Goal: Task Accomplishment & Management: Manage account settings

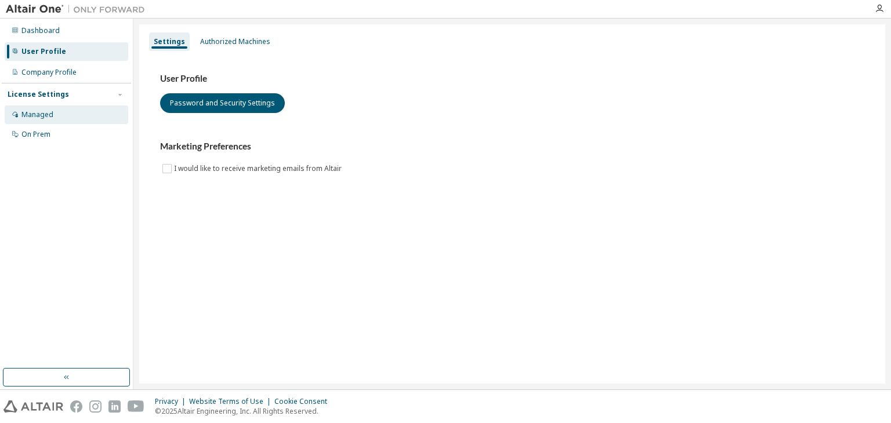
click at [61, 118] on div "Managed" at bounding box center [67, 115] width 124 height 19
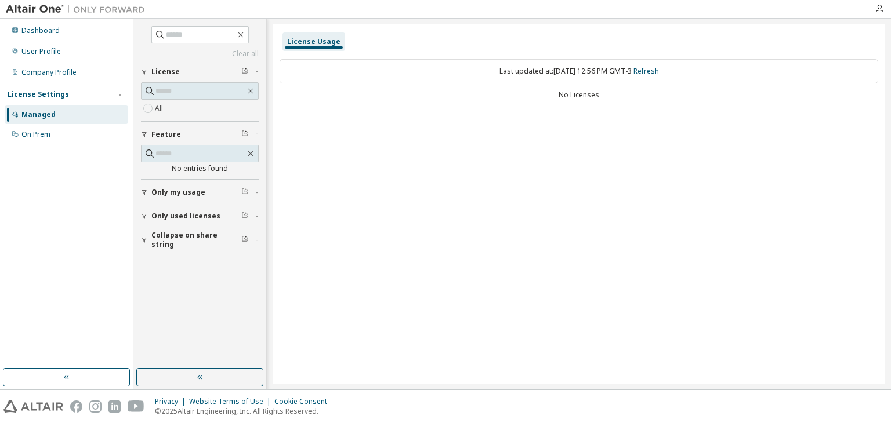
click at [237, 193] on div "Only my usage" at bounding box center [203, 192] width 104 height 9
click at [225, 255] on button "Only used licenses" at bounding box center [200, 250] width 118 height 26
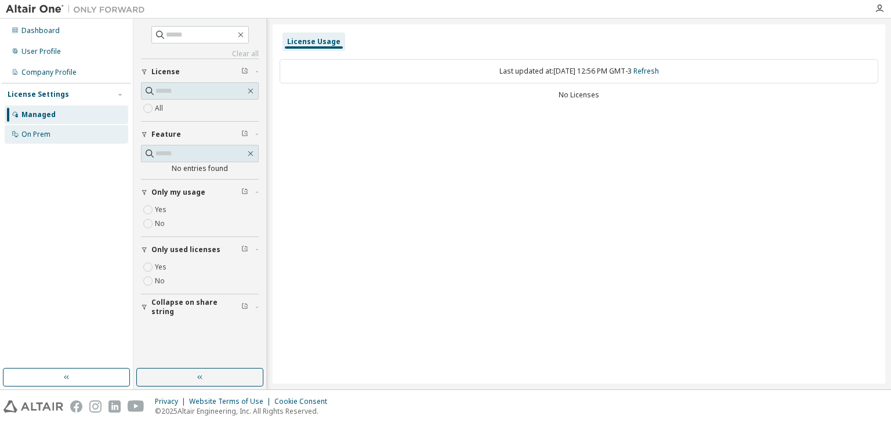
click at [64, 131] on div "On Prem" at bounding box center [67, 134] width 124 height 19
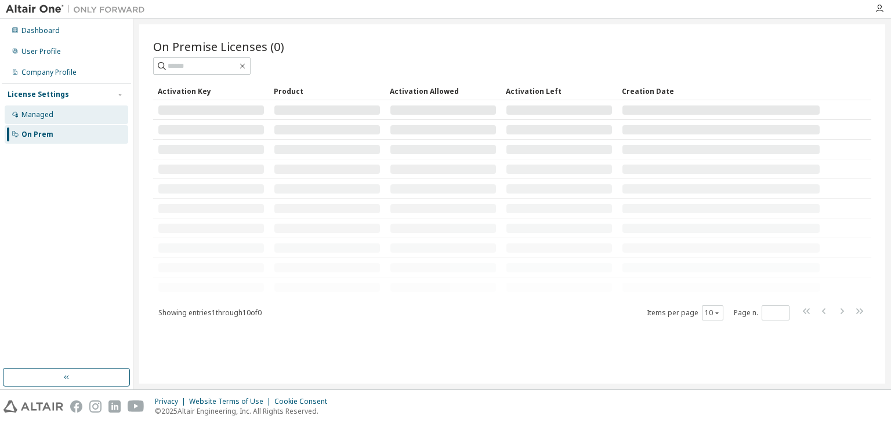
click at [49, 117] on div "Managed" at bounding box center [37, 114] width 32 height 9
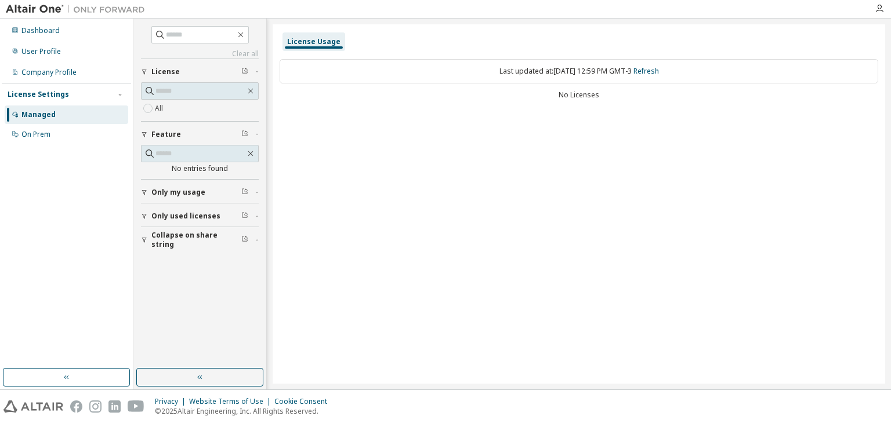
click at [21, 6] on img at bounding box center [78, 9] width 145 height 12
click at [34, 16] on div at bounding box center [75, 9] width 151 height 18
click at [41, 34] on div "Dashboard" at bounding box center [40, 30] width 38 height 9
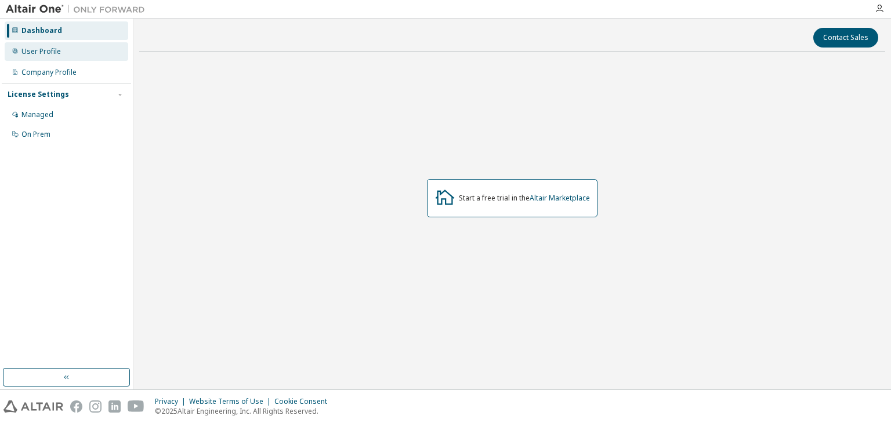
click at [50, 50] on div "User Profile" at bounding box center [40, 51] width 39 height 9
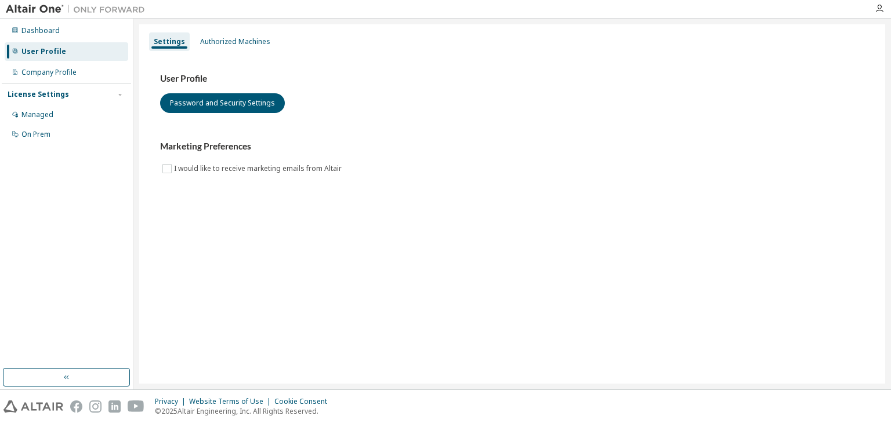
click at [22, 8] on img at bounding box center [78, 9] width 145 height 12
click at [47, 108] on div "Managed" at bounding box center [67, 115] width 124 height 19
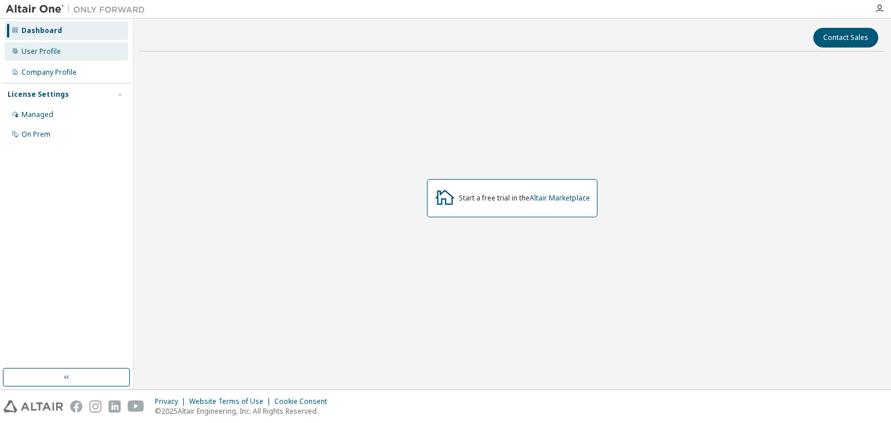
click at [84, 45] on div "User Profile" at bounding box center [67, 51] width 124 height 19
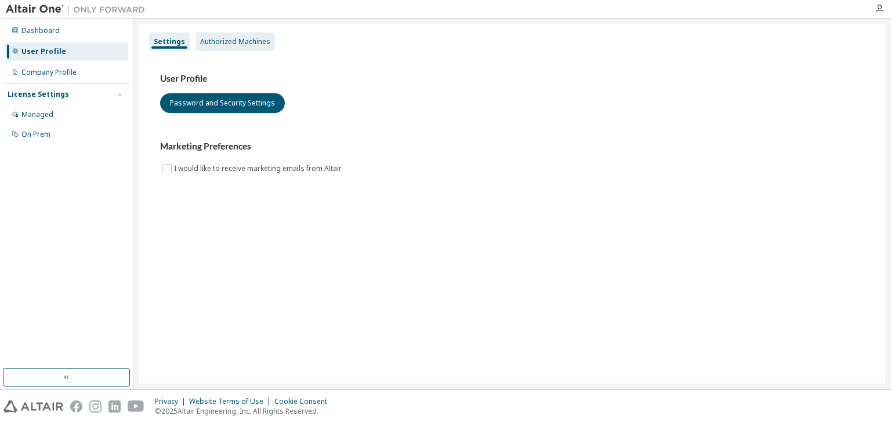
click at [248, 49] on div "Authorized Machines" at bounding box center [235, 41] width 79 height 19
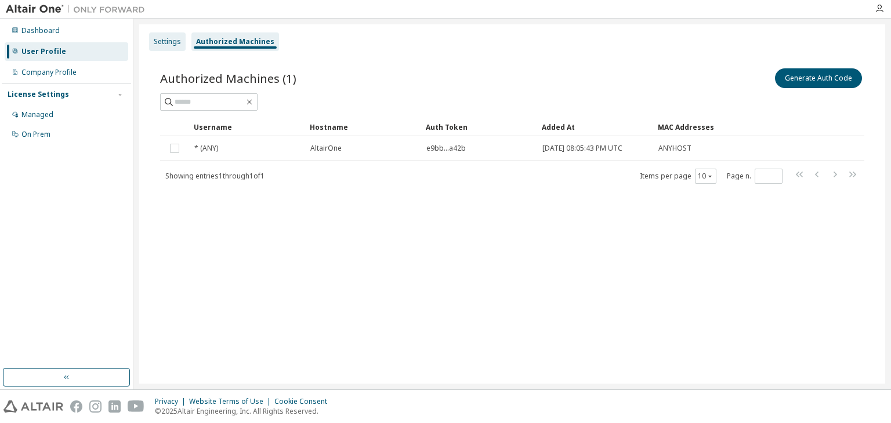
click at [171, 47] on div "Settings" at bounding box center [167, 41] width 37 height 19
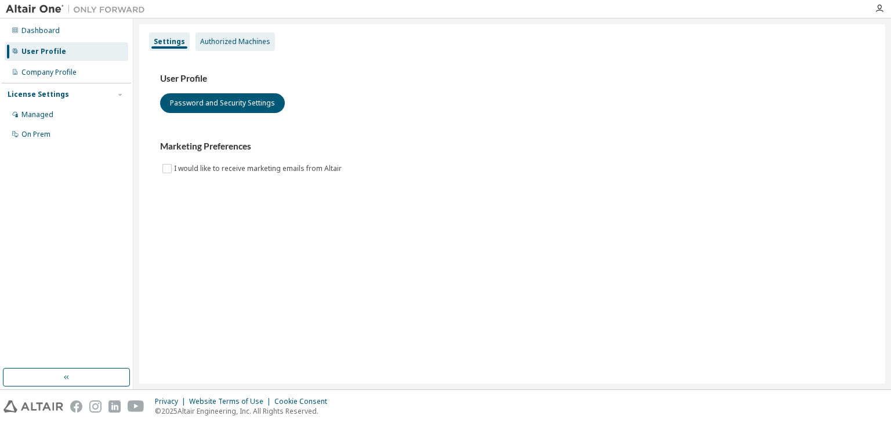
click at [246, 41] on div "Authorized Machines" at bounding box center [235, 41] width 70 height 9
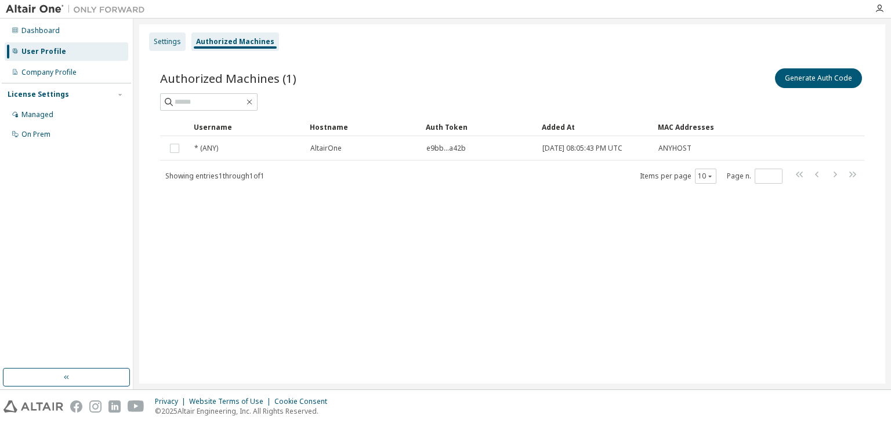
click at [164, 40] on div "Settings" at bounding box center [167, 41] width 27 height 9
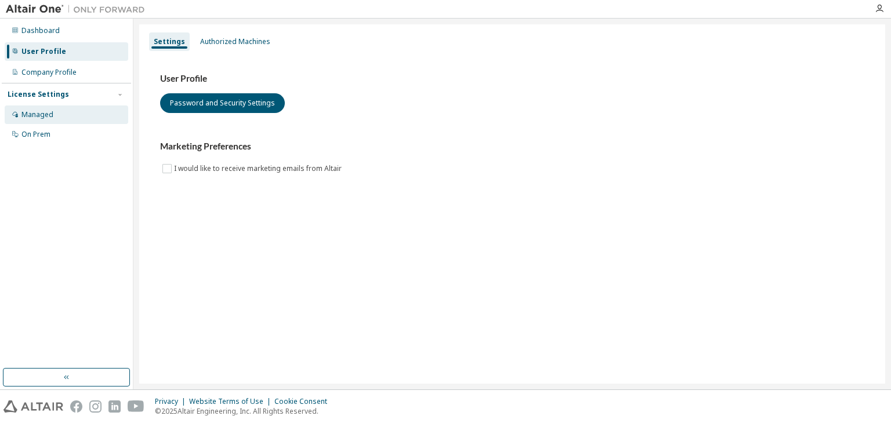
click at [56, 113] on div "Managed" at bounding box center [67, 115] width 124 height 19
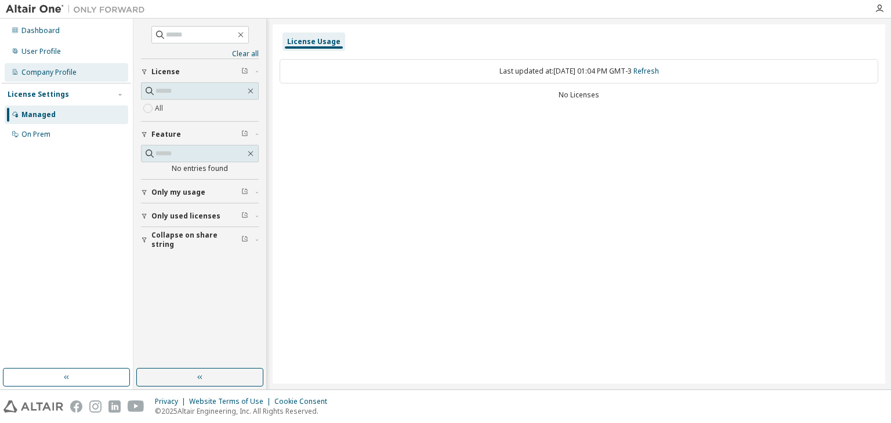
click at [56, 70] on div "Company Profile" at bounding box center [48, 72] width 55 height 9
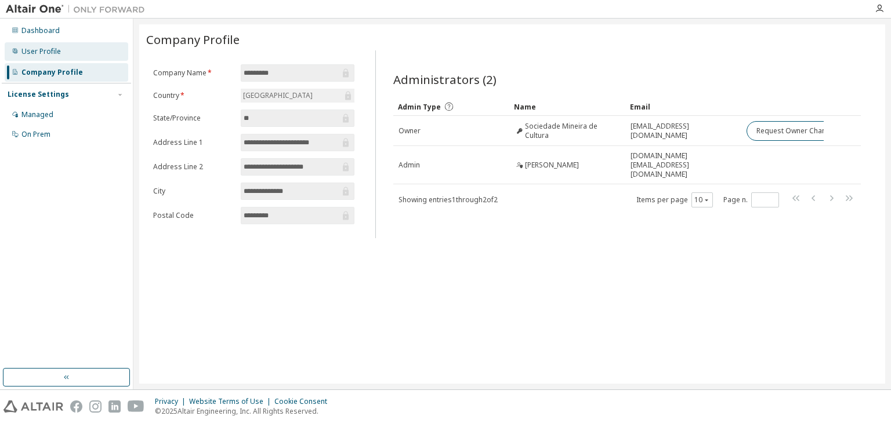
click at [53, 46] on div "User Profile" at bounding box center [67, 51] width 124 height 19
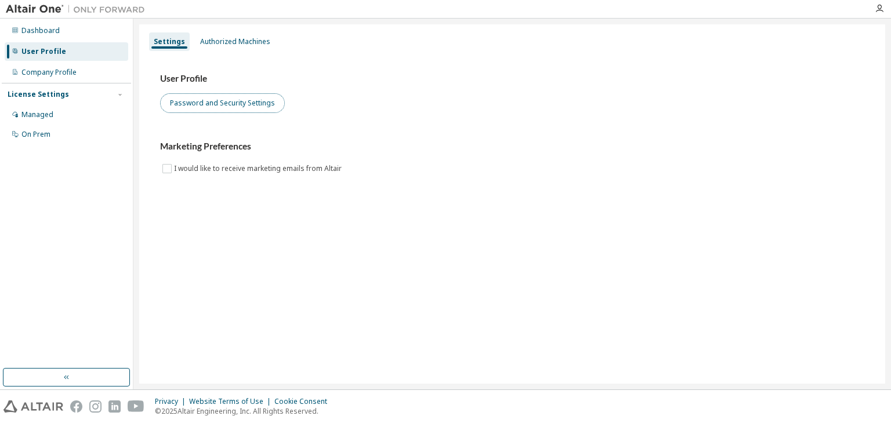
click at [263, 102] on button "Password and Security Settings" at bounding box center [222, 103] width 125 height 20
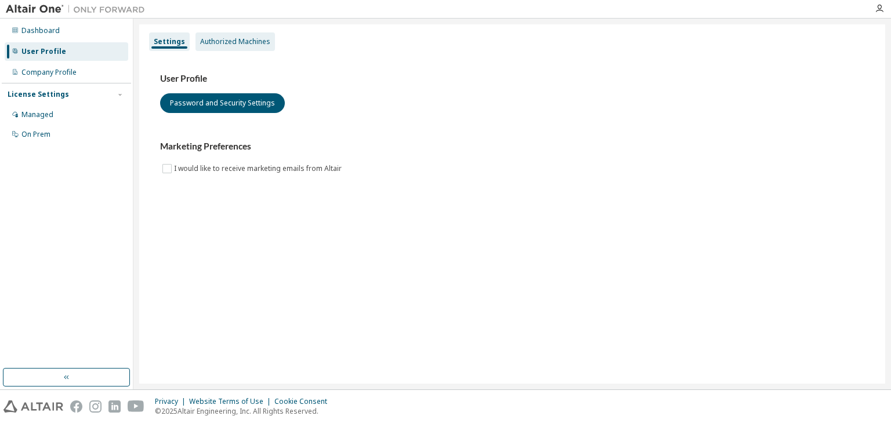
click at [241, 45] on div "Authorized Machines" at bounding box center [235, 41] width 70 height 9
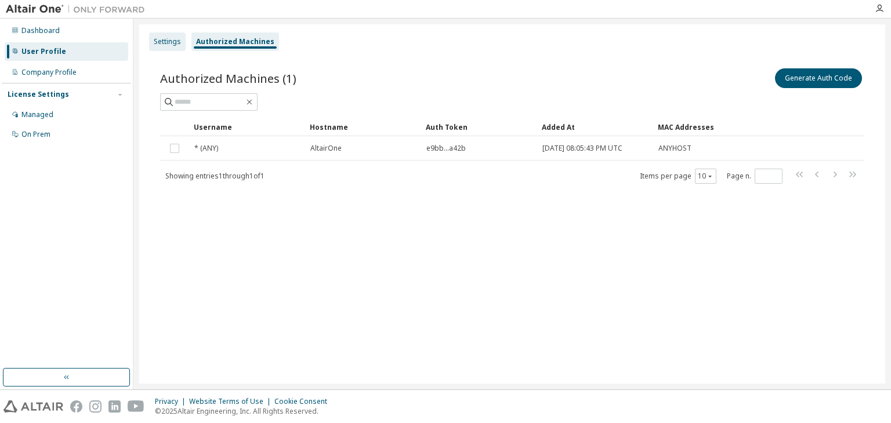
click at [169, 50] on div "Settings" at bounding box center [167, 41] width 37 height 19
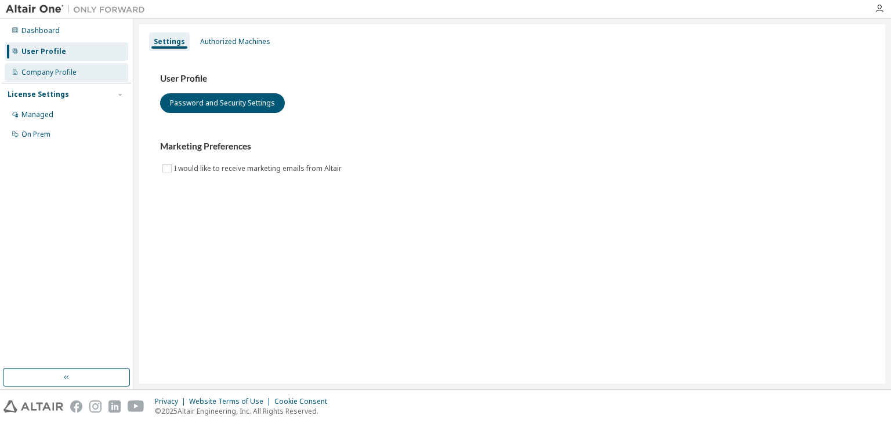
click at [67, 70] on div "Company Profile" at bounding box center [48, 72] width 55 height 9
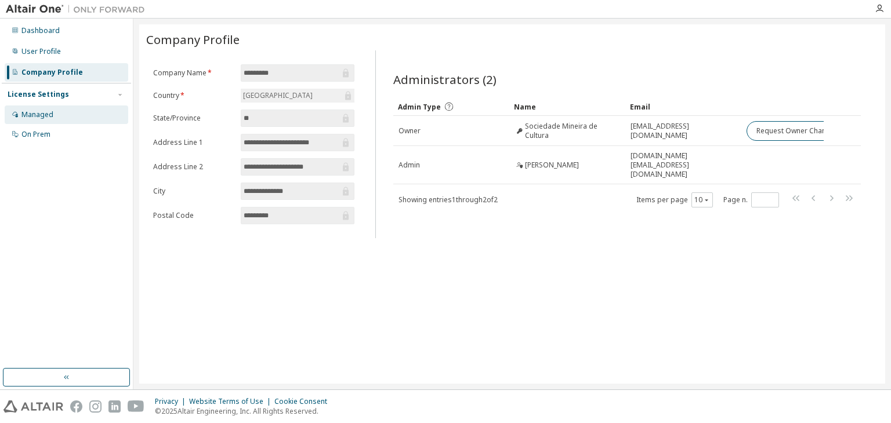
click at [56, 116] on div "Managed" at bounding box center [67, 115] width 124 height 19
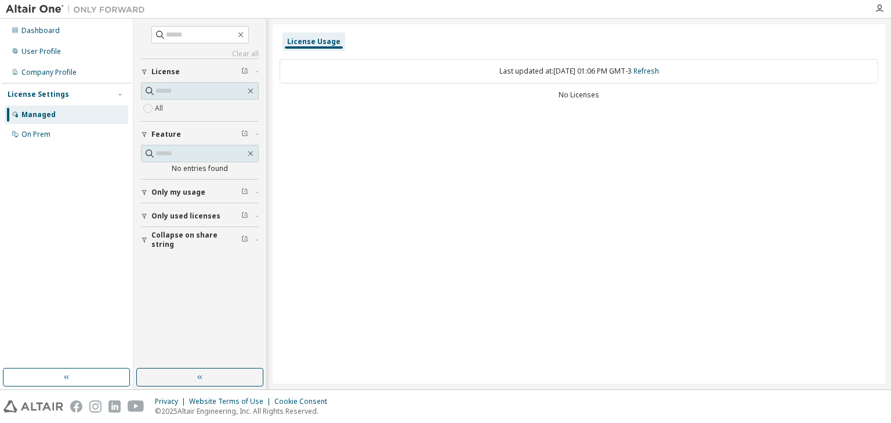
click at [245, 216] on icon "button" at bounding box center [244, 215] width 5 height 5
click at [244, 212] on icon "button" at bounding box center [244, 215] width 7 height 7
click at [225, 212] on div "Only used licenses" at bounding box center [203, 216] width 104 height 9
click at [165, 230] on label "Yes" at bounding box center [162, 234] width 14 height 14
click at [199, 189] on span "Only my usage" at bounding box center [178, 192] width 54 height 9
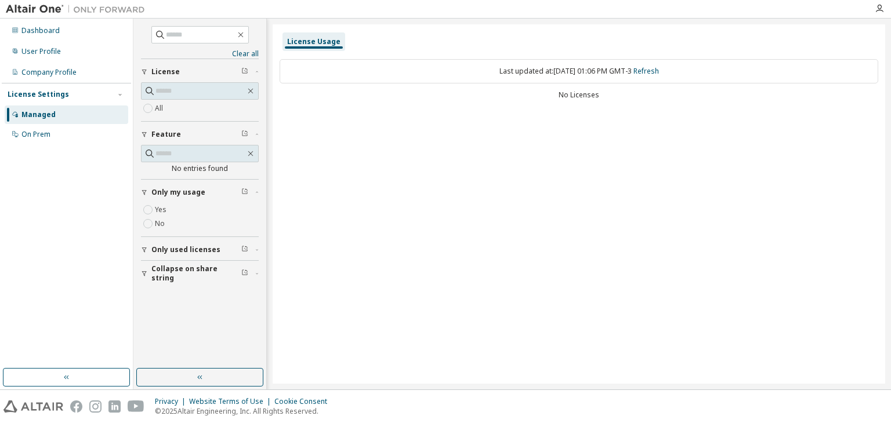
click at [186, 270] on span "Collapse on share string" at bounding box center [196, 274] width 90 height 19
click at [165, 287] on label "Yes" at bounding box center [162, 291] width 14 height 14
drag, startPoint x: 153, startPoint y: 116, endPoint x: 155, endPoint y: 111, distance: 6.0
click at [155, 122] on button "Feature" at bounding box center [200, 135] width 118 height 26
click at [397, 170] on div "License Usage Last updated at: [DATE] 01:06 PM GMT-3 Refresh No Licenses" at bounding box center [579, 204] width 613 height 360
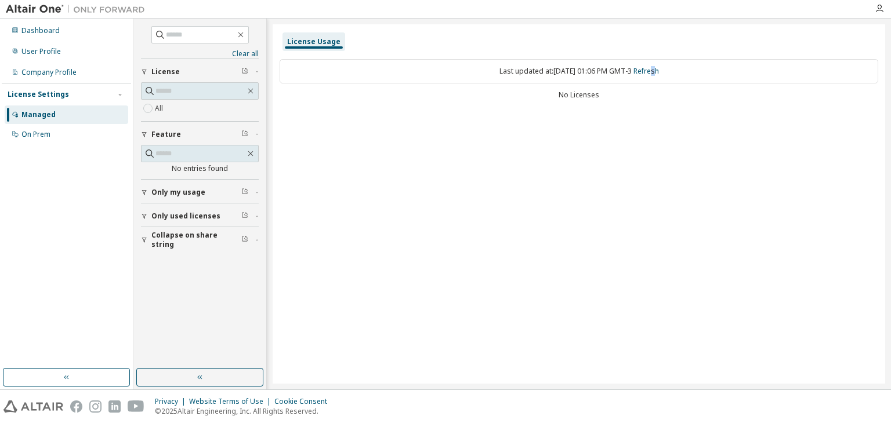
click at [664, 79] on div "Last updated at: [DATE] 01:06 PM GMT-3 Refresh" at bounding box center [579, 71] width 599 height 24
click at [659, 75] on link "Refresh" at bounding box center [646, 71] width 26 height 10
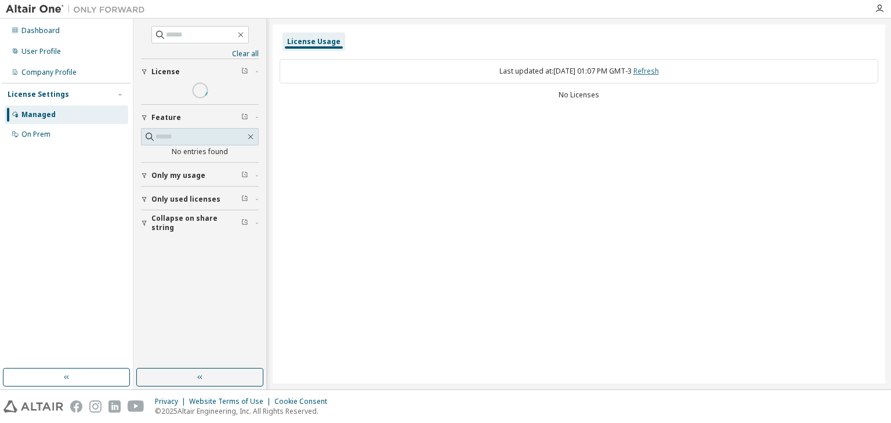
click at [659, 75] on link "Refresh" at bounding box center [646, 71] width 26 height 10
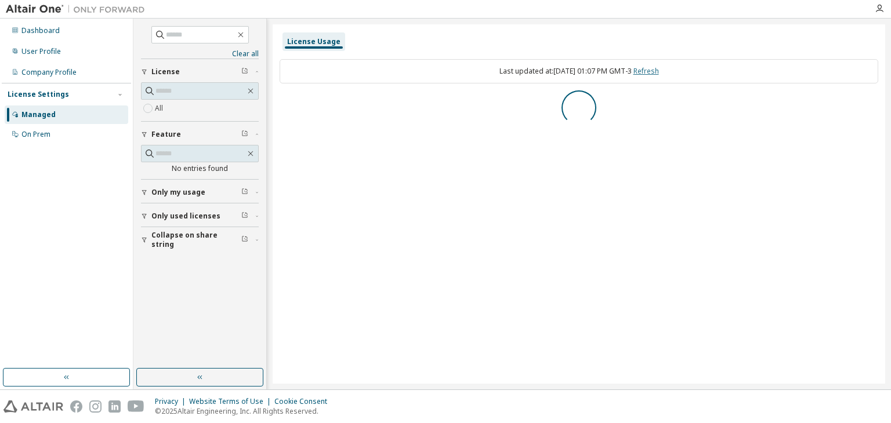
click at [659, 75] on link "Refresh" at bounding box center [646, 71] width 26 height 10
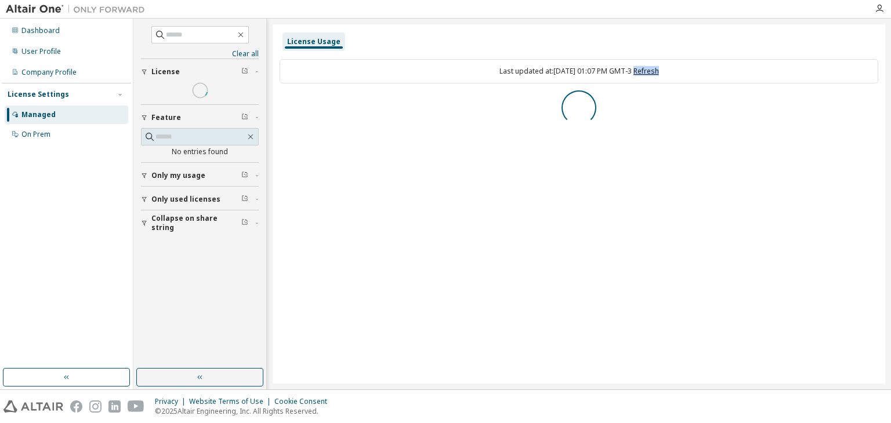
click at [659, 75] on link "Refresh" at bounding box center [646, 71] width 26 height 10
